Goal: Task Accomplishment & Management: Manage account settings

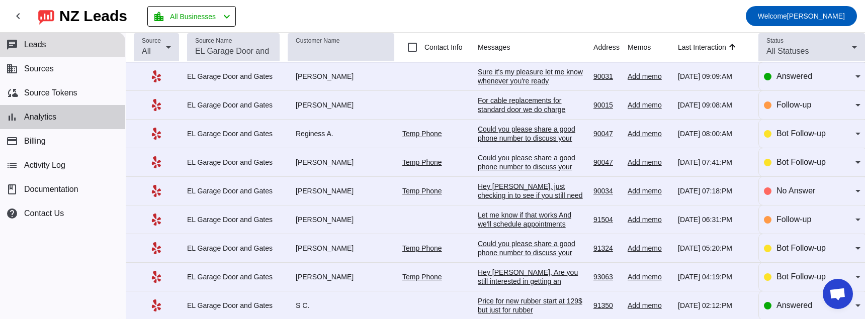
click at [53, 119] on span "Analytics" at bounding box center [40, 117] width 32 height 9
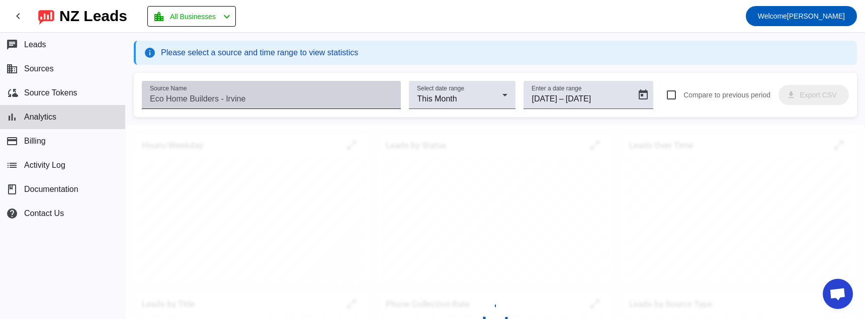
click at [267, 98] on input "Source Name" at bounding box center [271, 99] width 243 height 12
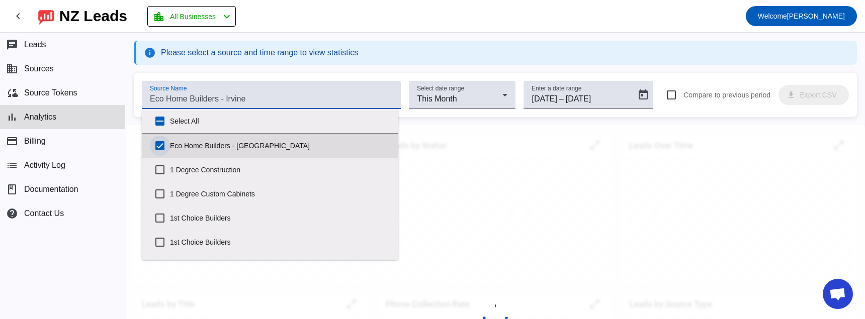
click at [160, 147] on input "Eco Home Builders - [GEOGRAPHIC_DATA]" at bounding box center [160, 146] width 20 height 20
checkbox input "false"
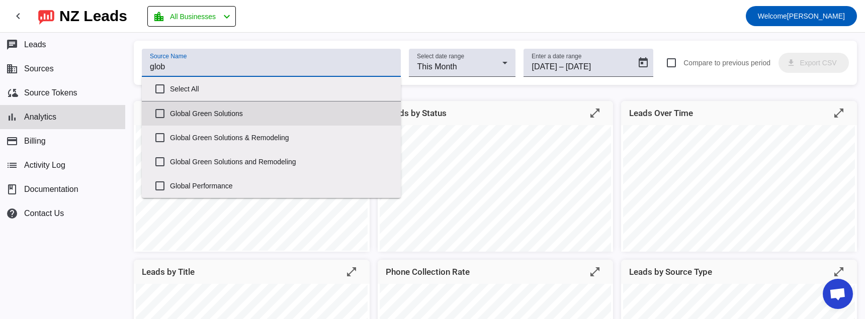
click at [196, 109] on label "Global Green Solutions" at bounding box center [281, 114] width 223 height 22
type input "glob"
click at [170, 109] on input "Global Green Solutions" at bounding box center [160, 114] width 20 height 20
checkbox input "true"
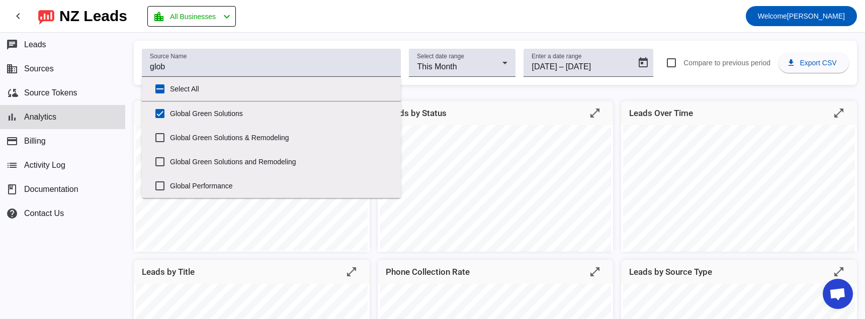
click at [136, 77] on div "Source Name glob Select date range This Month Enter a date range [DATE] [DATE] …" at bounding box center [495, 63] width 723 height 44
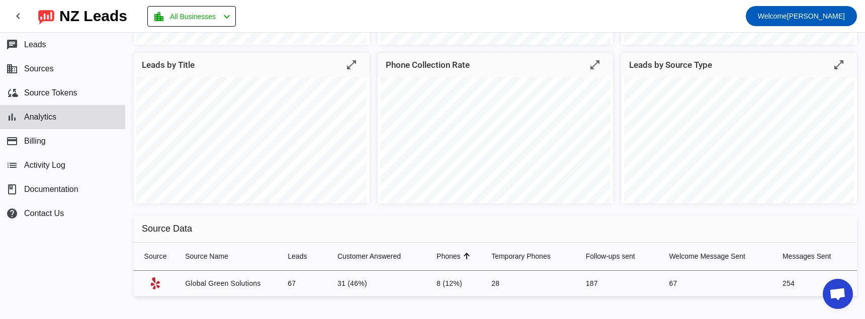
scroll to position [213, 0]
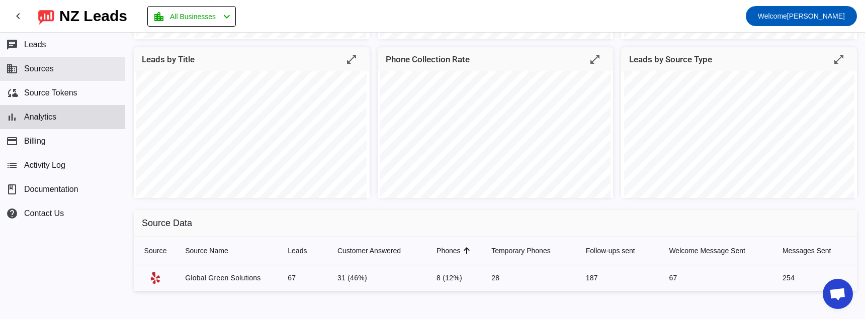
click at [67, 73] on button "business Sources" at bounding box center [62, 69] width 125 height 24
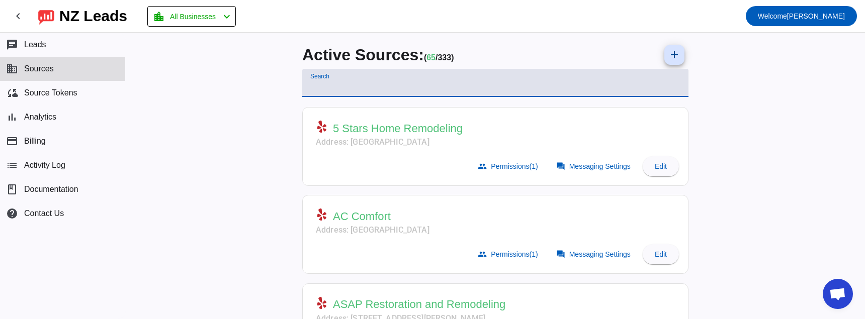
click at [445, 89] on input "Search" at bounding box center [495, 87] width 370 height 12
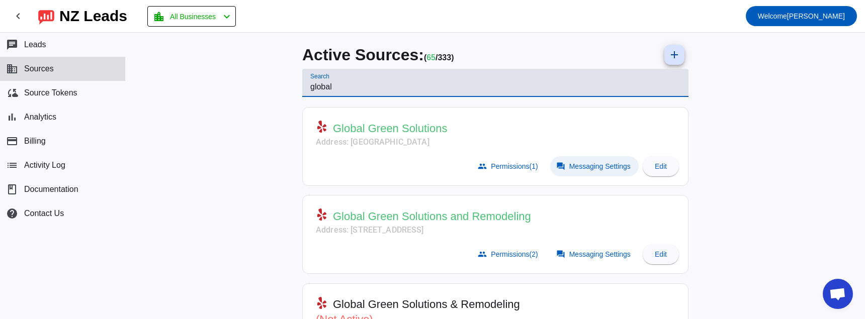
type input "global"
click at [590, 168] on span "Messaging Settings" at bounding box center [599, 166] width 61 height 8
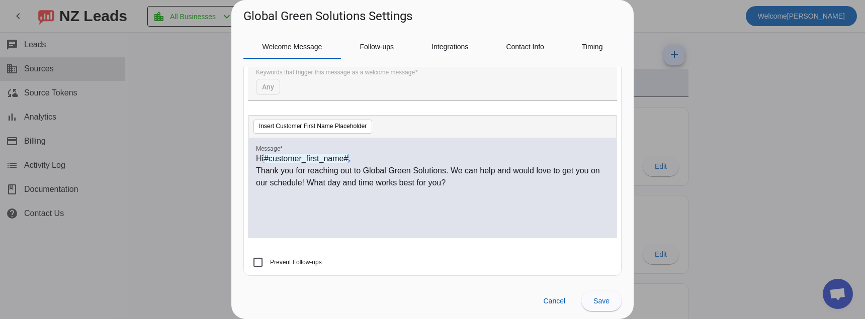
scroll to position [122, 0]
click at [463, 183] on p "Thank you for reaching out to Global Green Solutions. We can help and would lov…" at bounding box center [432, 176] width 353 height 24
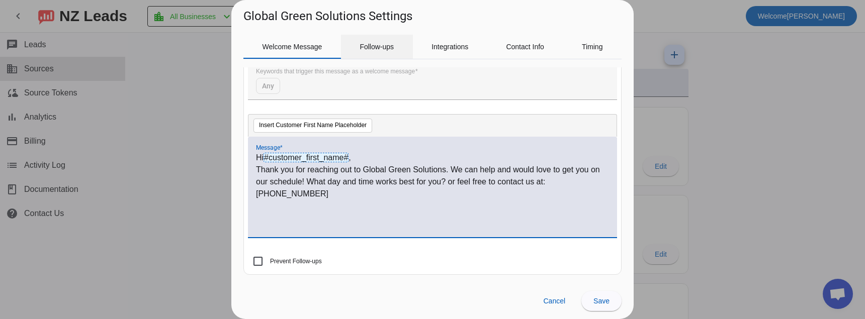
click at [371, 52] on span "Follow-ups" at bounding box center [377, 47] width 34 height 24
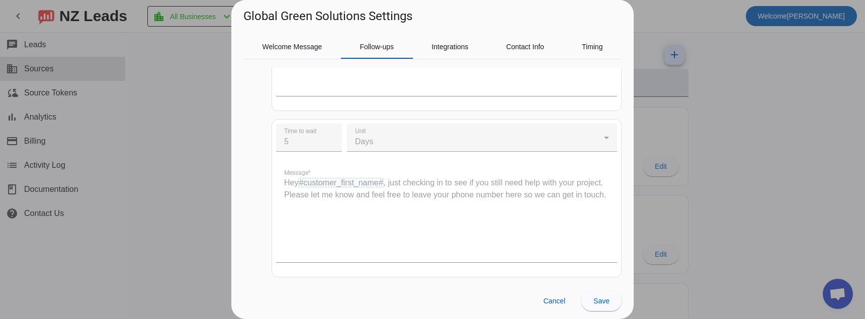
scroll to position [531, 0]
click at [298, 49] on span "Welcome Message" at bounding box center [293, 46] width 60 height 7
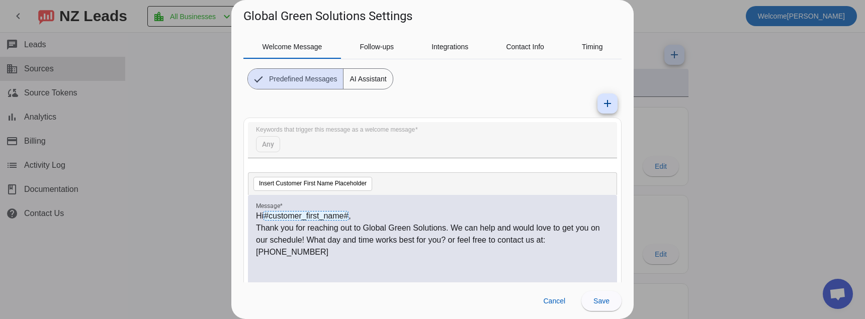
scroll to position [101, 0]
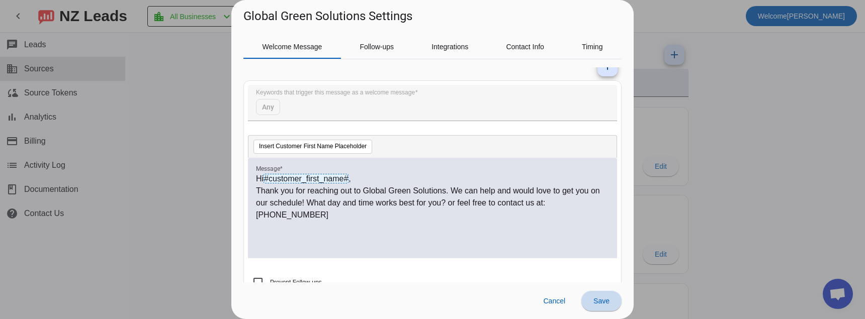
click at [595, 297] on span at bounding box center [601, 301] width 40 height 24
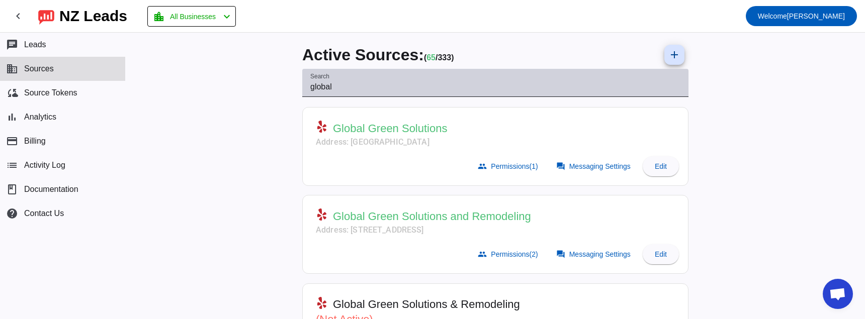
click at [354, 94] on div "Search global" at bounding box center [495, 83] width 370 height 28
click at [353, 93] on div "Search global" at bounding box center [495, 83] width 370 height 28
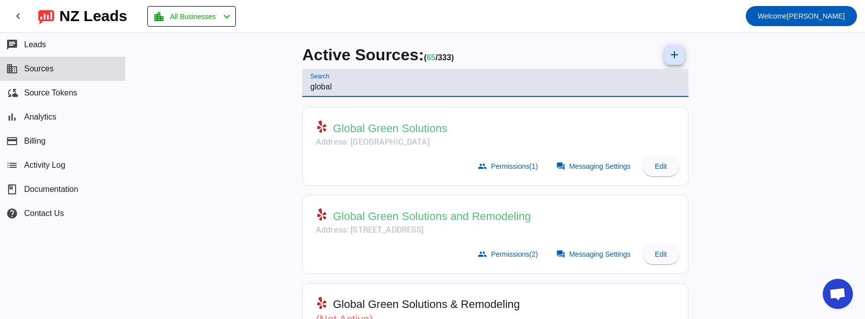
click at [353, 92] on input "global" at bounding box center [495, 87] width 370 height 12
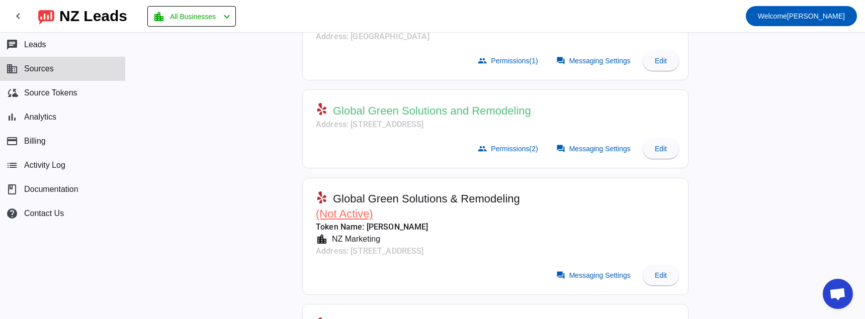
scroll to position [25, 0]
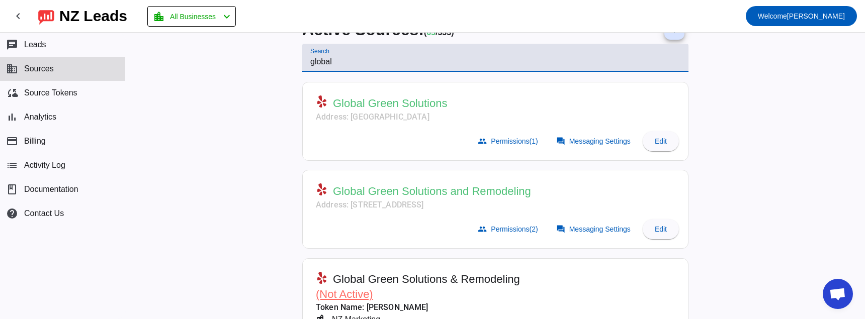
click at [333, 64] on input "global" at bounding box center [495, 62] width 370 height 12
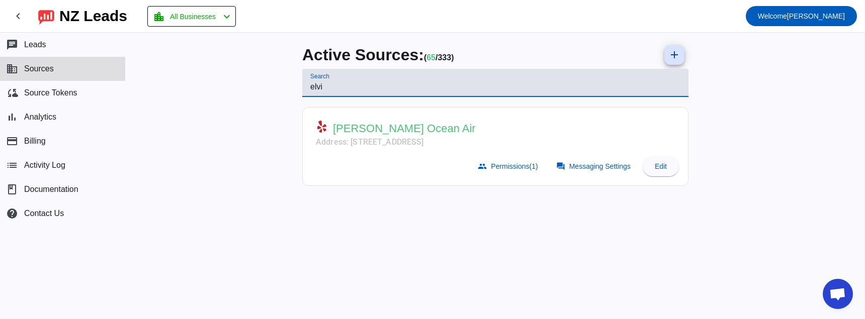
scroll to position [0, 0]
type input "[PERSON_NAME]"
click at [609, 168] on span "Messaging Settings" at bounding box center [599, 166] width 61 height 8
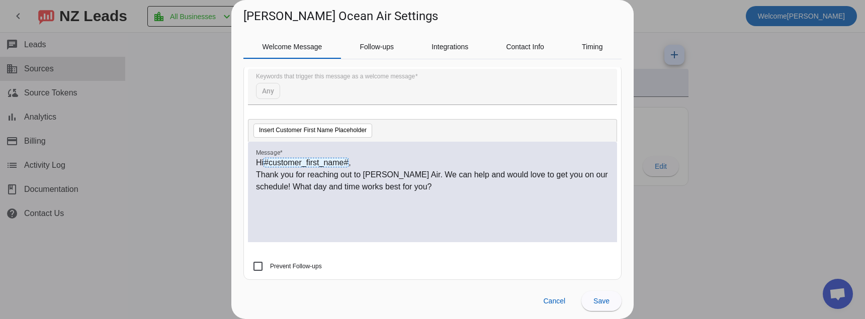
scroll to position [122, 0]
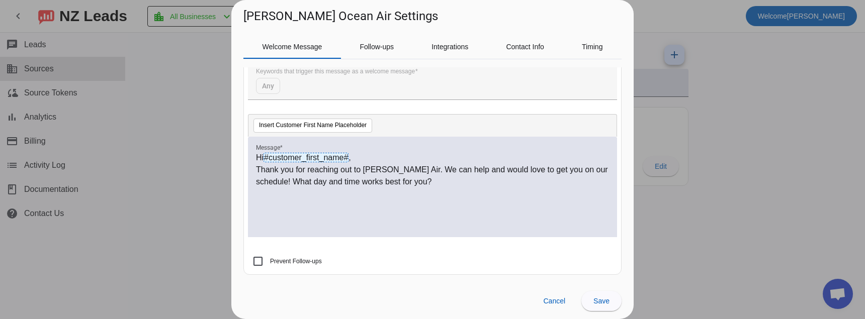
click at [452, 189] on div "Hi #customer_first_name# , Thank you for reaching out to [PERSON_NAME] Air. We …" at bounding box center [432, 192] width 353 height 81
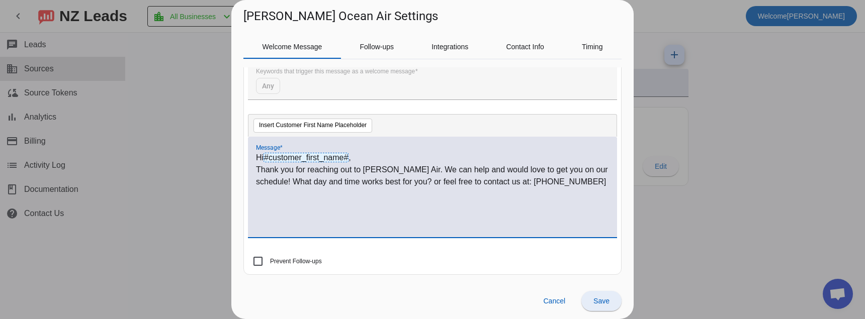
click at [609, 299] on span "Save" at bounding box center [602, 301] width 16 height 8
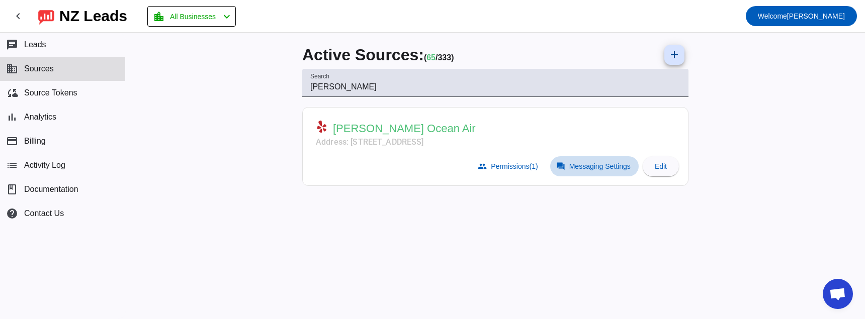
click at [608, 168] on span "Messaging Settings" at bounding box center [599, 166] width 61 height 8
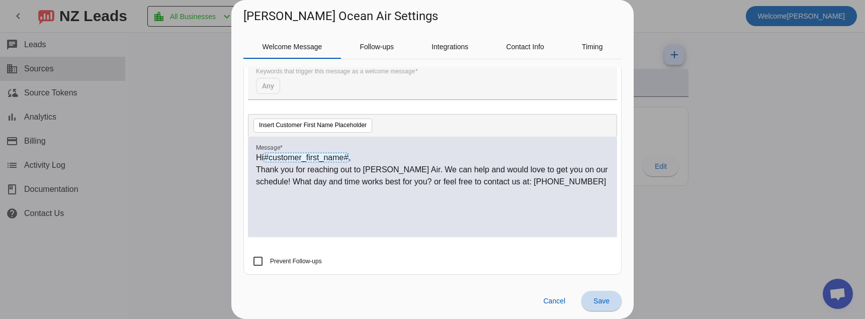
click at [601, 301] on span "Save" at bounding box center [602, 301] width 16 height 8
